Goal: Navigation & Orientation: Find specific page/section

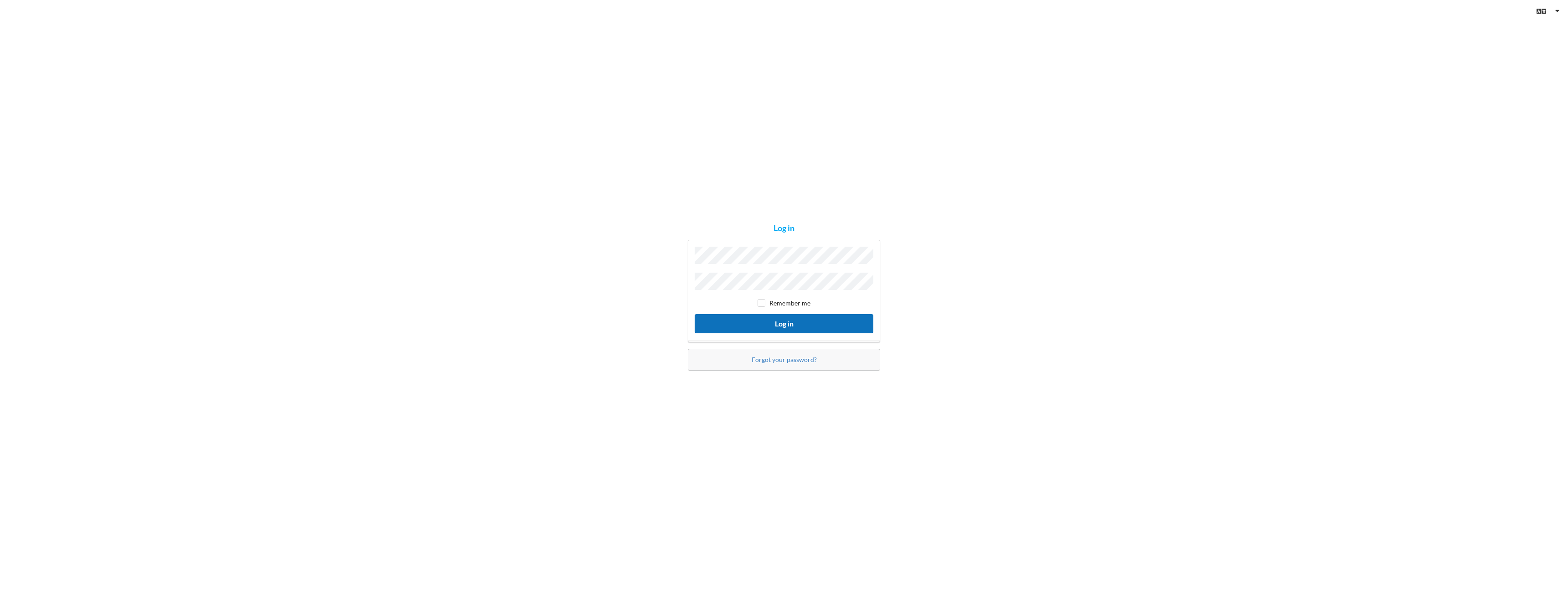
click at [779, 321] on button "Log in" at bounding box center [784, 323] width 178 height 19
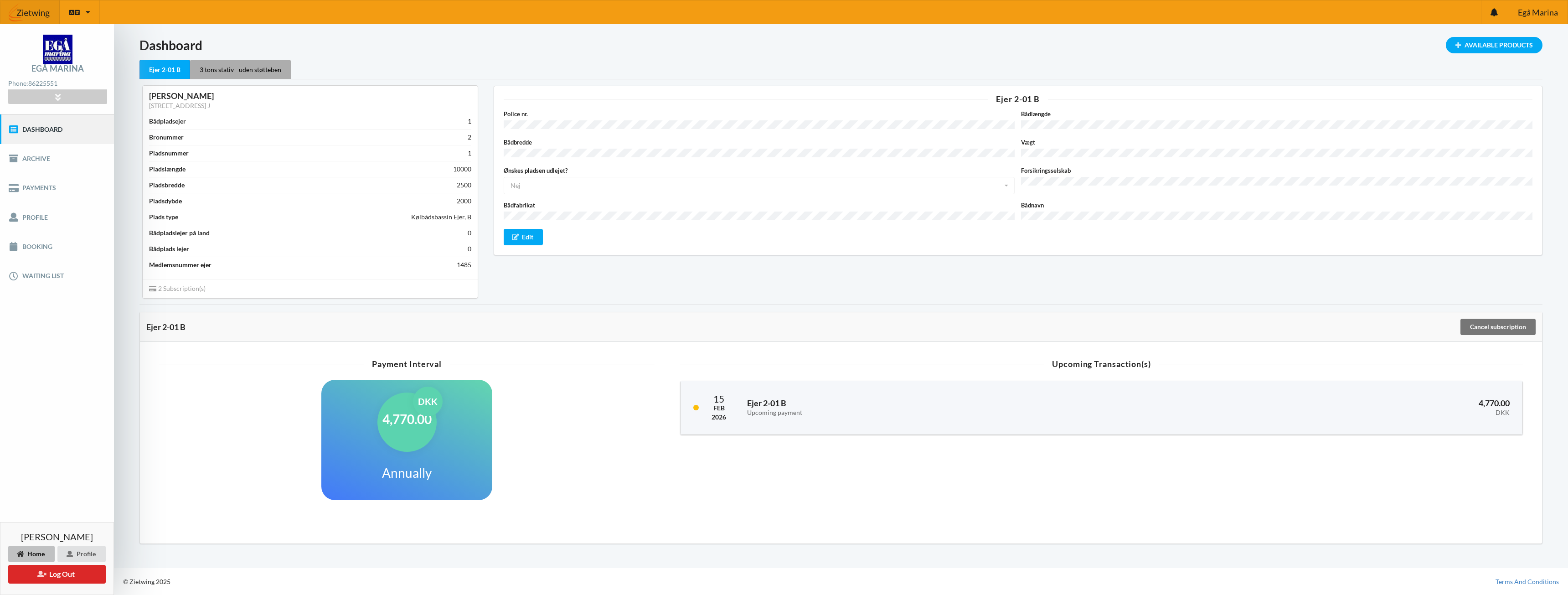
click at [268, 66] on div "3 tons stativ - uden støtteben" at bounding box center [241, 69] width 101 height 20
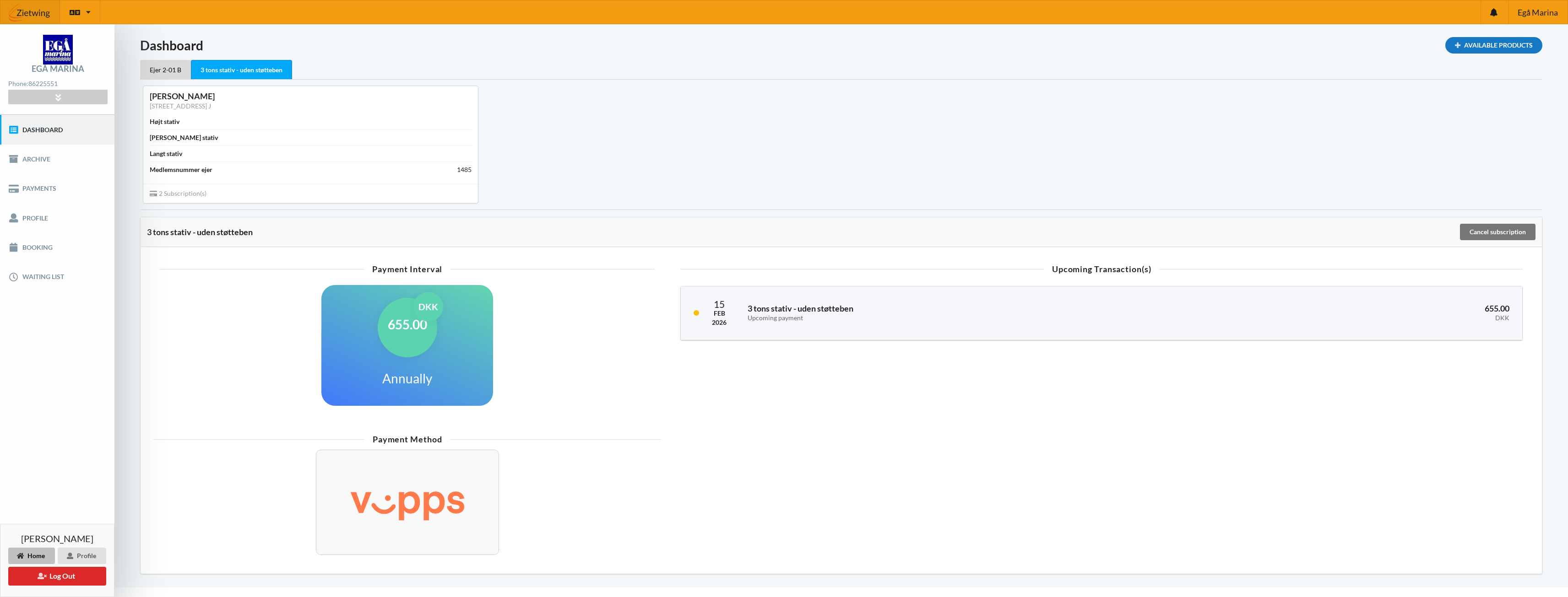
click at [1466, 47] on div "Available Products" at bounding box center [1494, 44] width 97 height 16
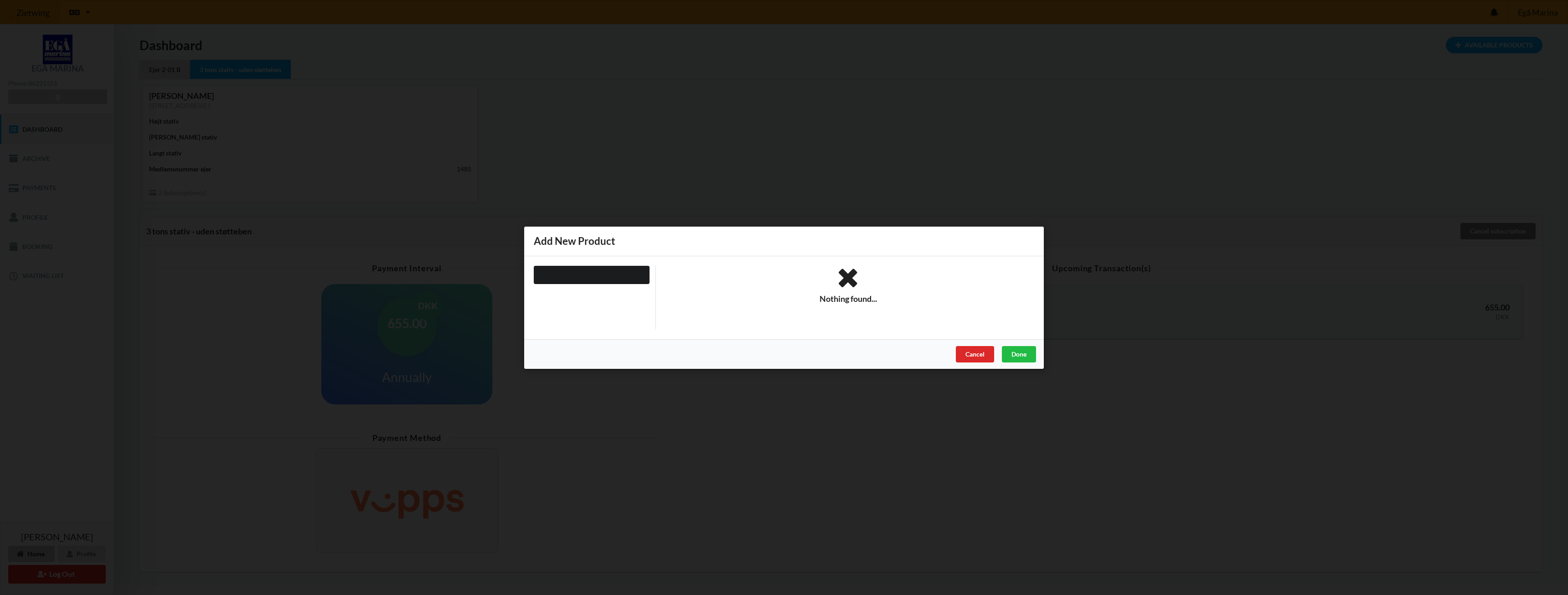
click at [678, 146] on div "Handelsbetingelser Ved at benytte dig af Virksomhedens juridiske navn services …" at bounding box center [784, 298] width 1568 height 595
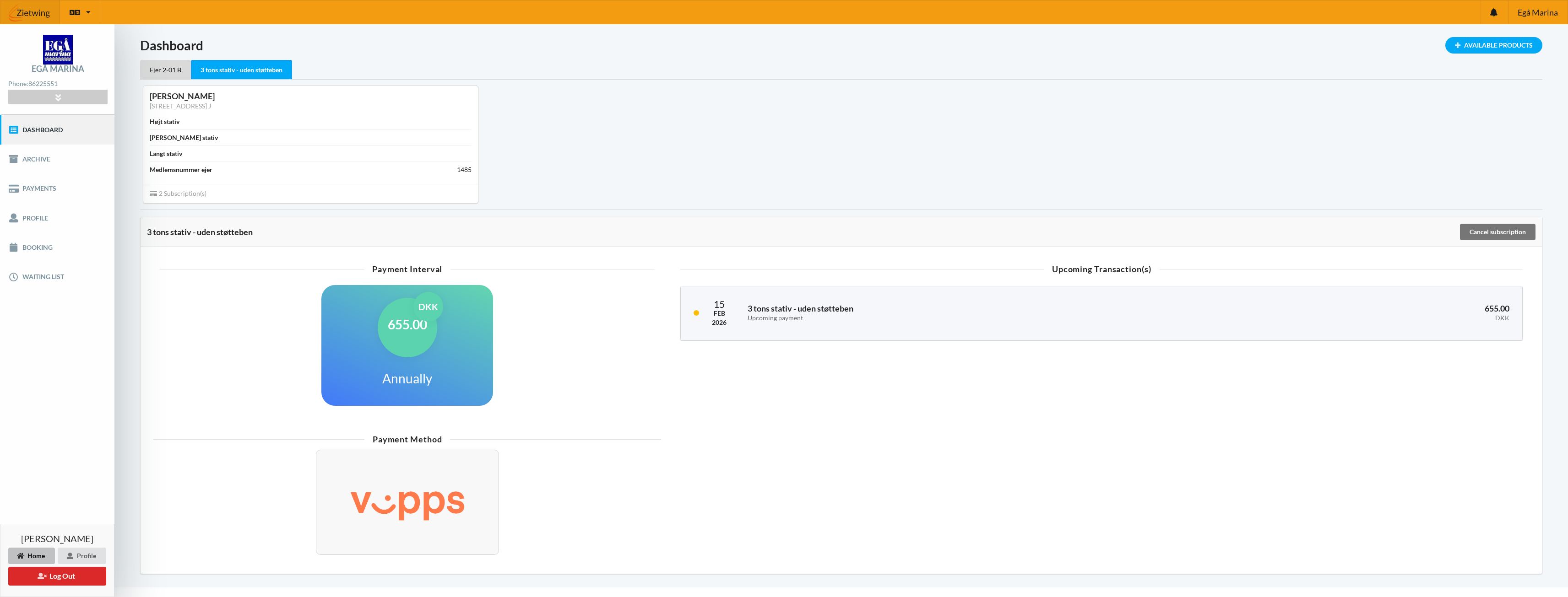
click at [47, 20] on img at bounding box center [31, 12] width 60 height 27
click at [32, 12] on img at bounding box center [31, 12] width 60 height 27
click at [1535, 20] on div "Egå Marina" at bounding box center [1537, 12] width 59 height 23
click at [1534, 13] on span "Egå Marina" at bounding box center [1537, 13] width 40 height 9
click at [1500, 19] on div at bounding box center [1494, 12] width 28 height 23
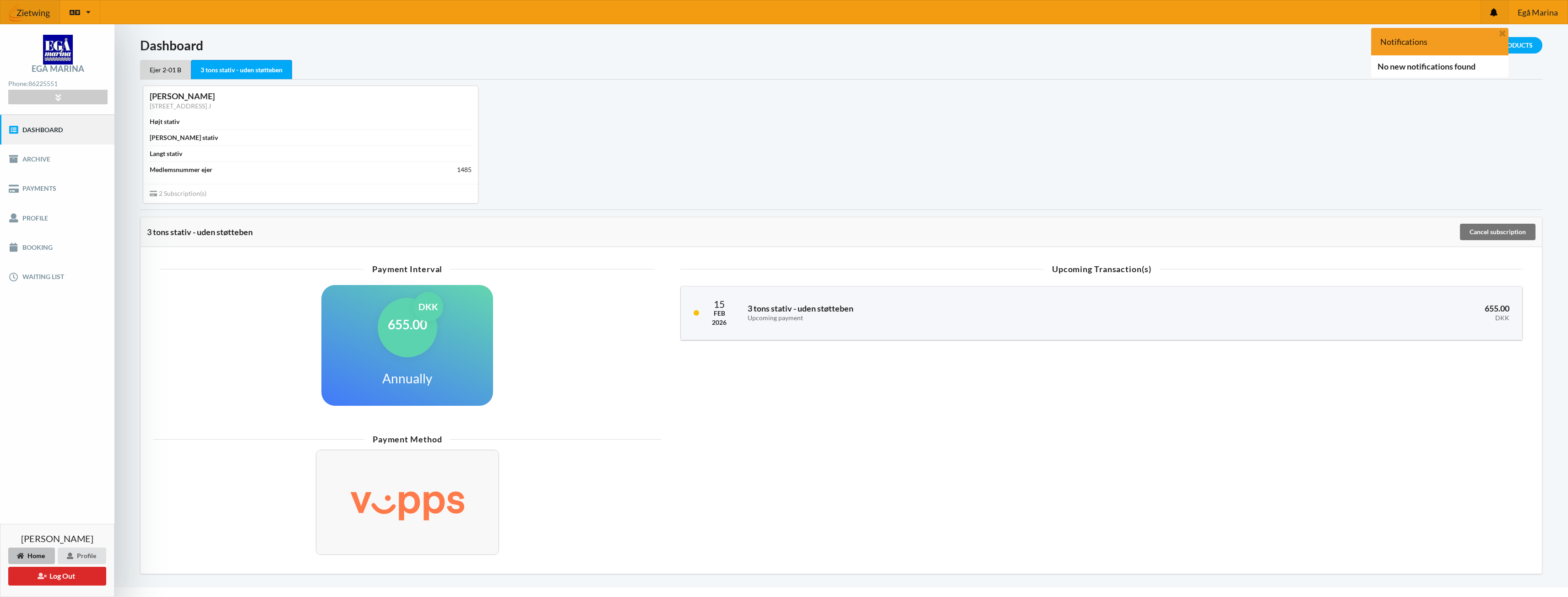
click at [1500, 19] on div at bounding box center [1494, 12] width 28 height 23
click at [1533, 18] on div "Egå Marina" at bounding box center [1537, 12] width 59 height 23
click at [1530, 14] on span "Egå Marina" at bounding box center [1537, 13] width 40 height 9
